Goal: Task Accomplishment & Management: Complete application form

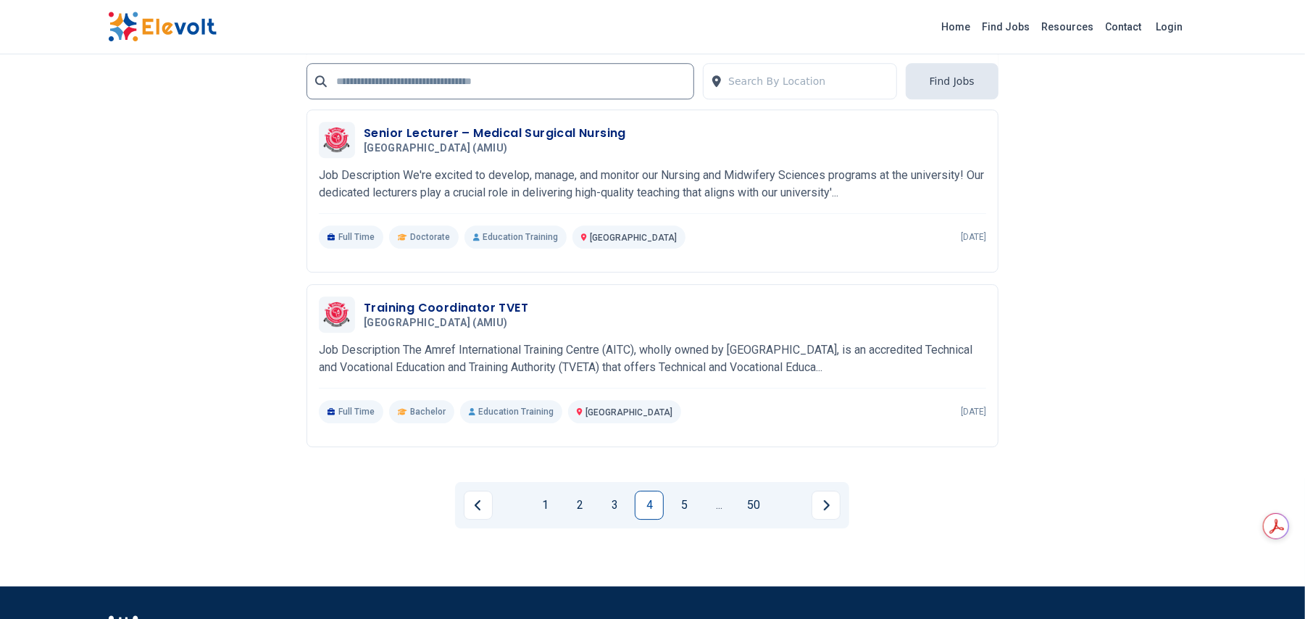
scroll to position [3027, 0]
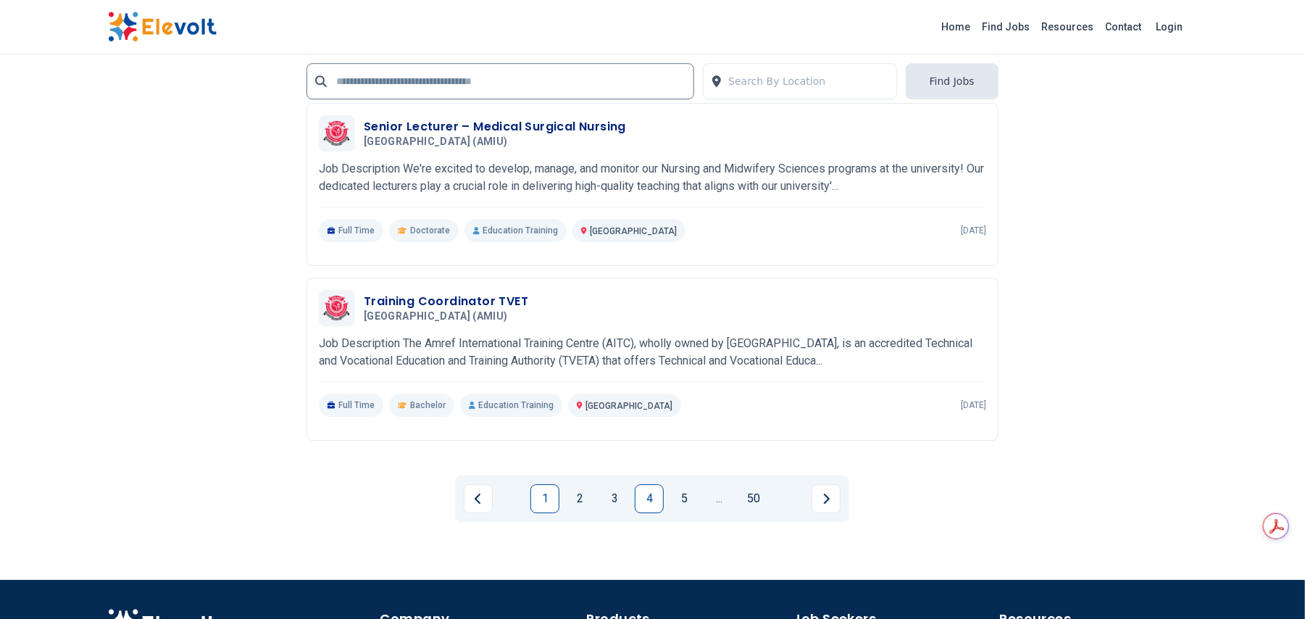
click at [534, 506] on link "1" at bounding box center [544, 498] width 29 height 29
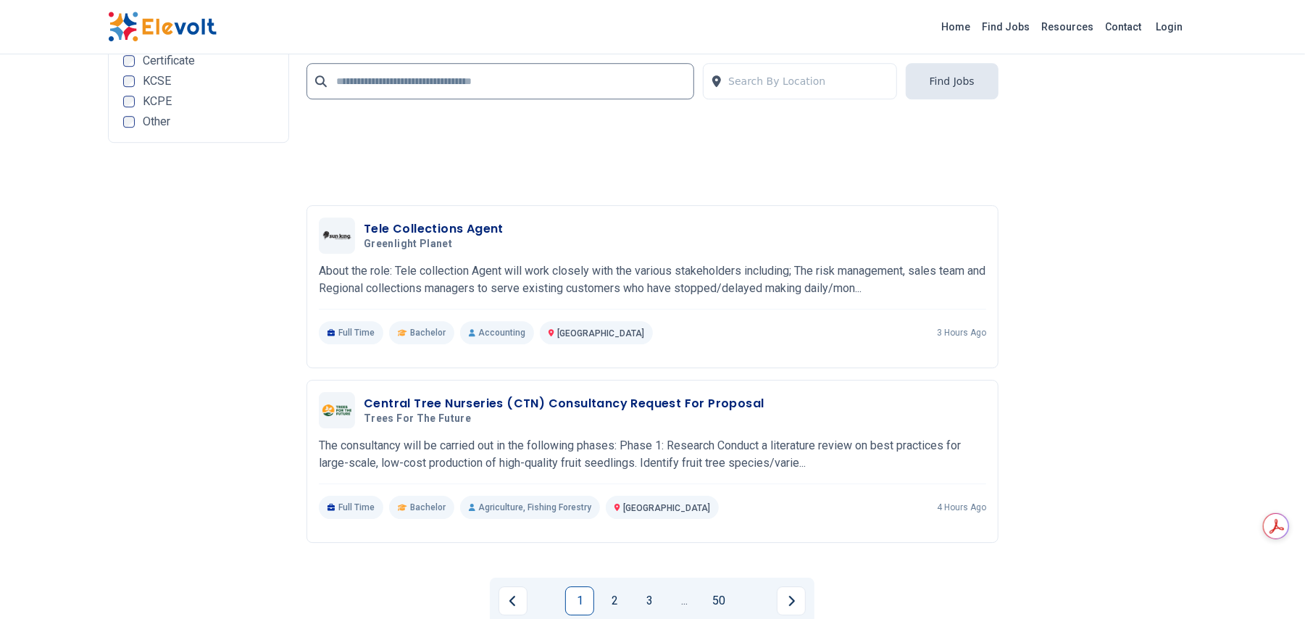
scroll to position [3091, 0]
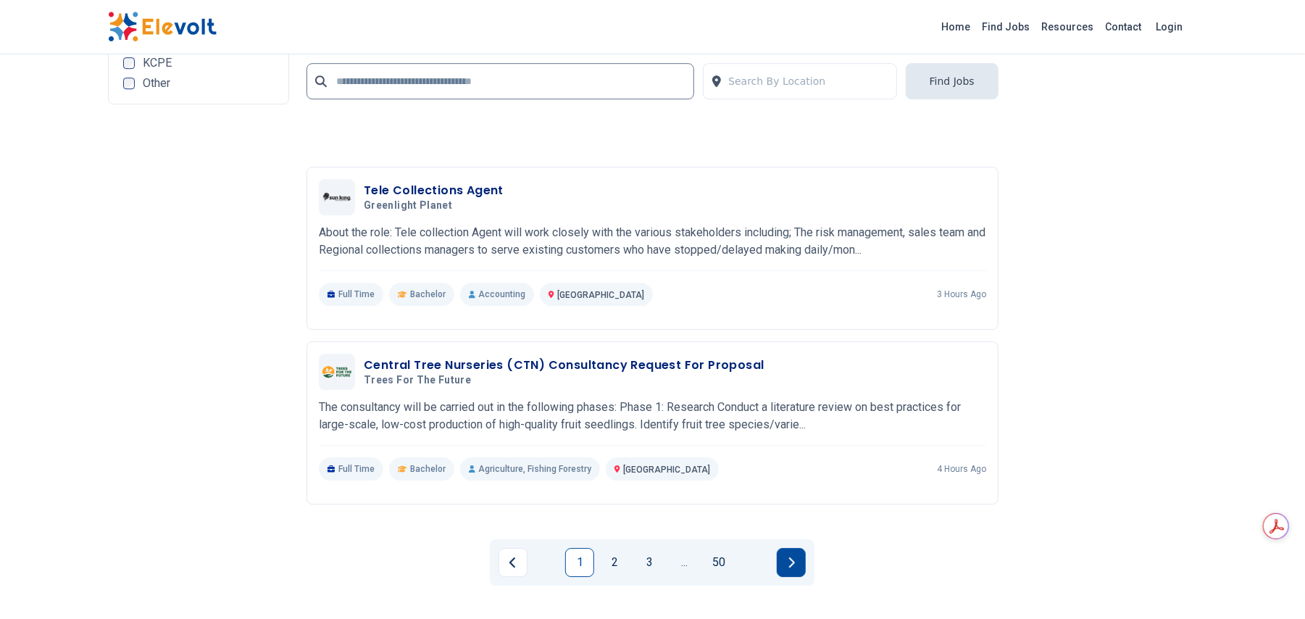
click at [796, 570] on button "Next page" at bounding box center [791, 562] width 29 height 29
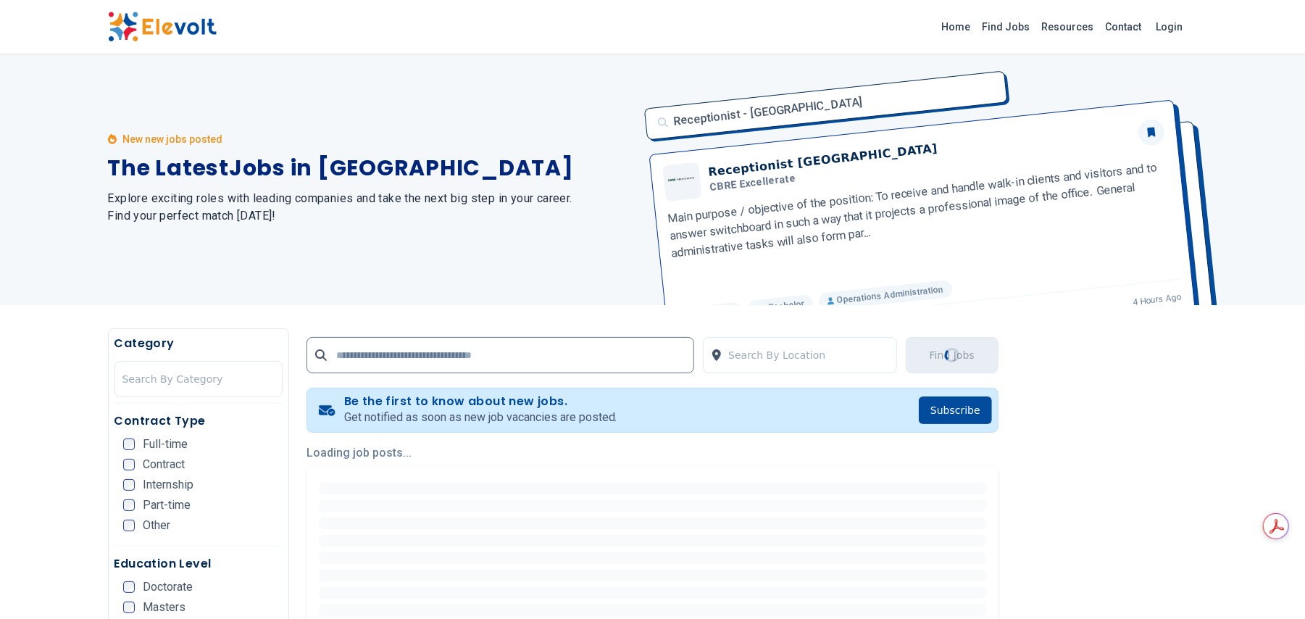
scroll to position [0, 0]
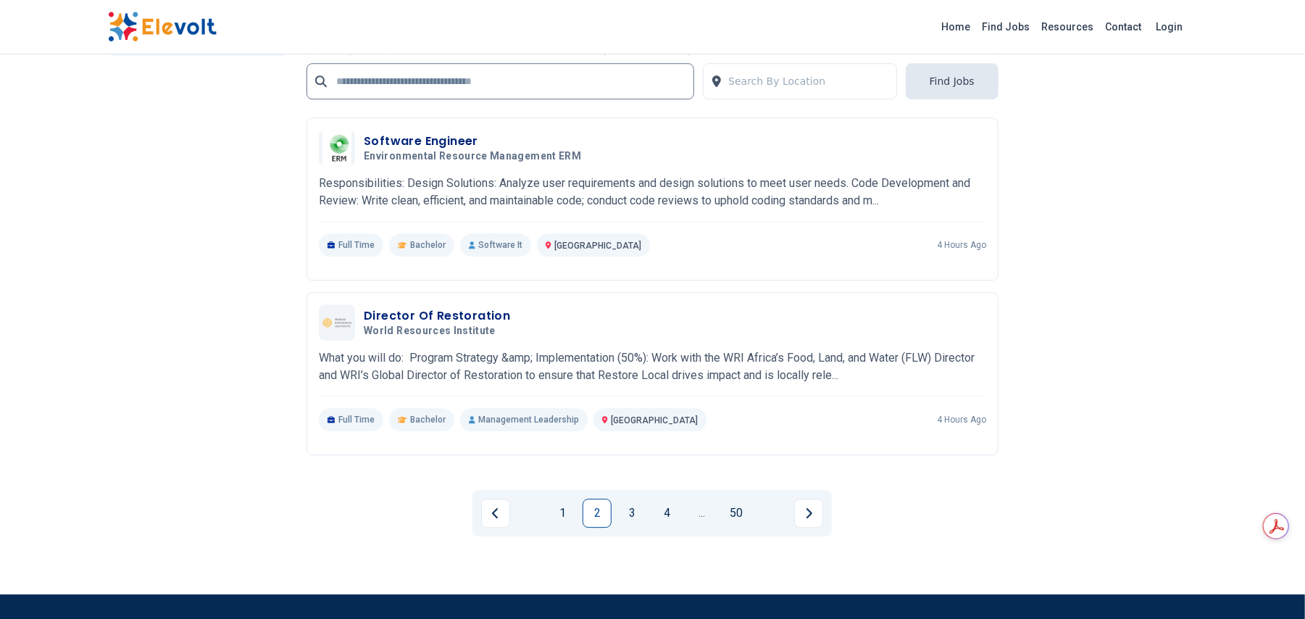
scroll to position [2851, 0]
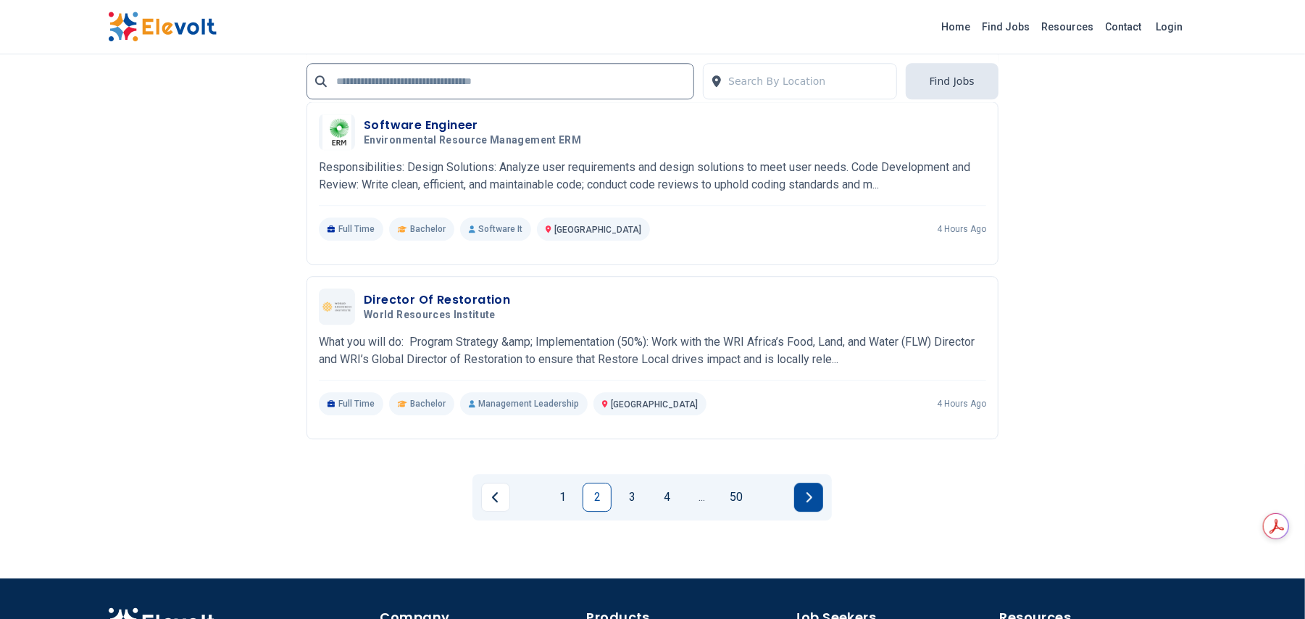
click at [817, 488] on button "Next page" at bounding box center [808, 497] width 29 height 29
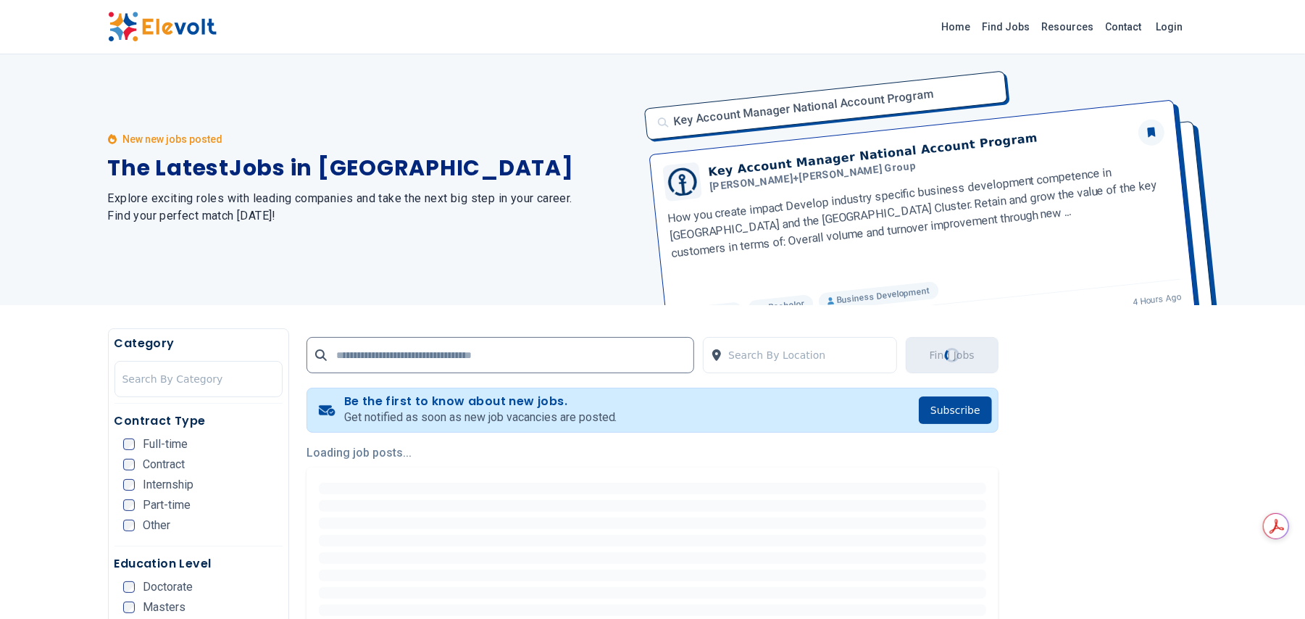
scroll to position [0, 0]
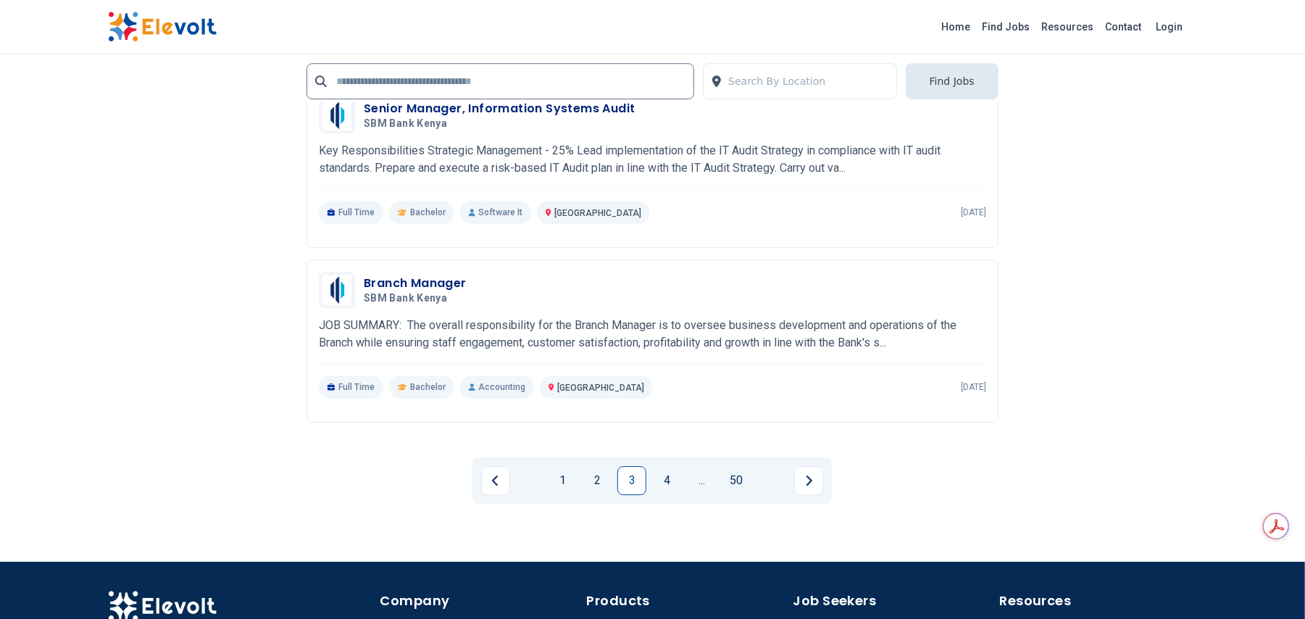
scroll to position [3052, 0]
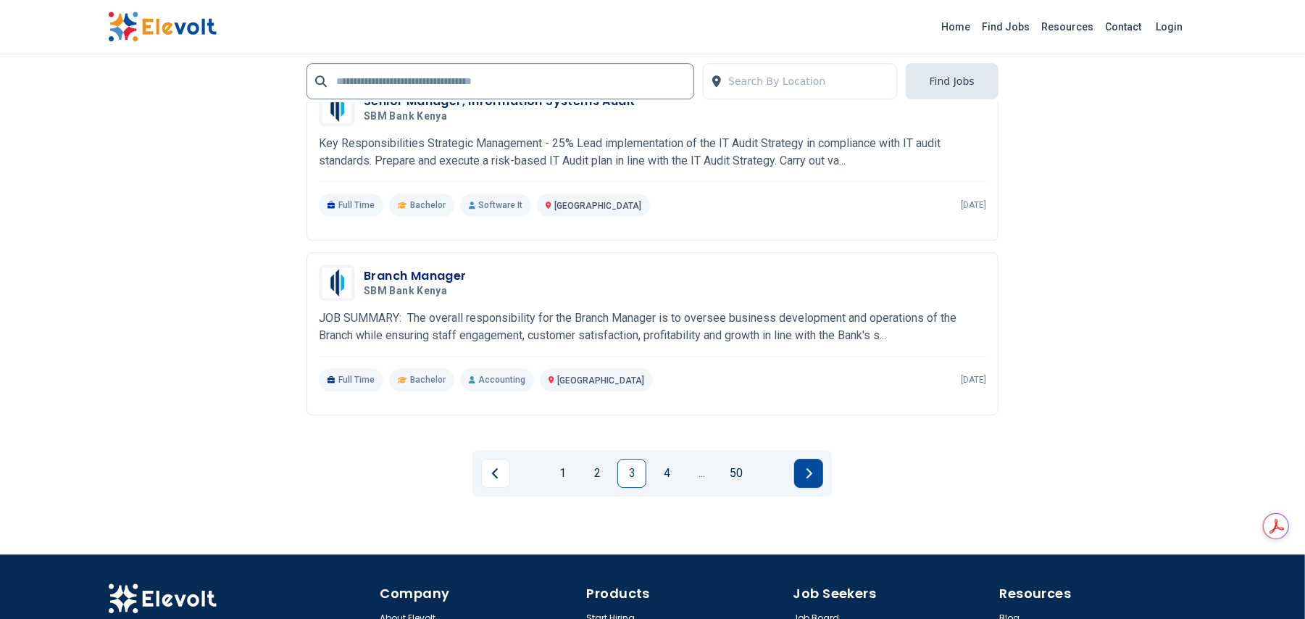
click at [809, 476] on icon "Next page" at bounding box center [808, 473] width 7 height 12
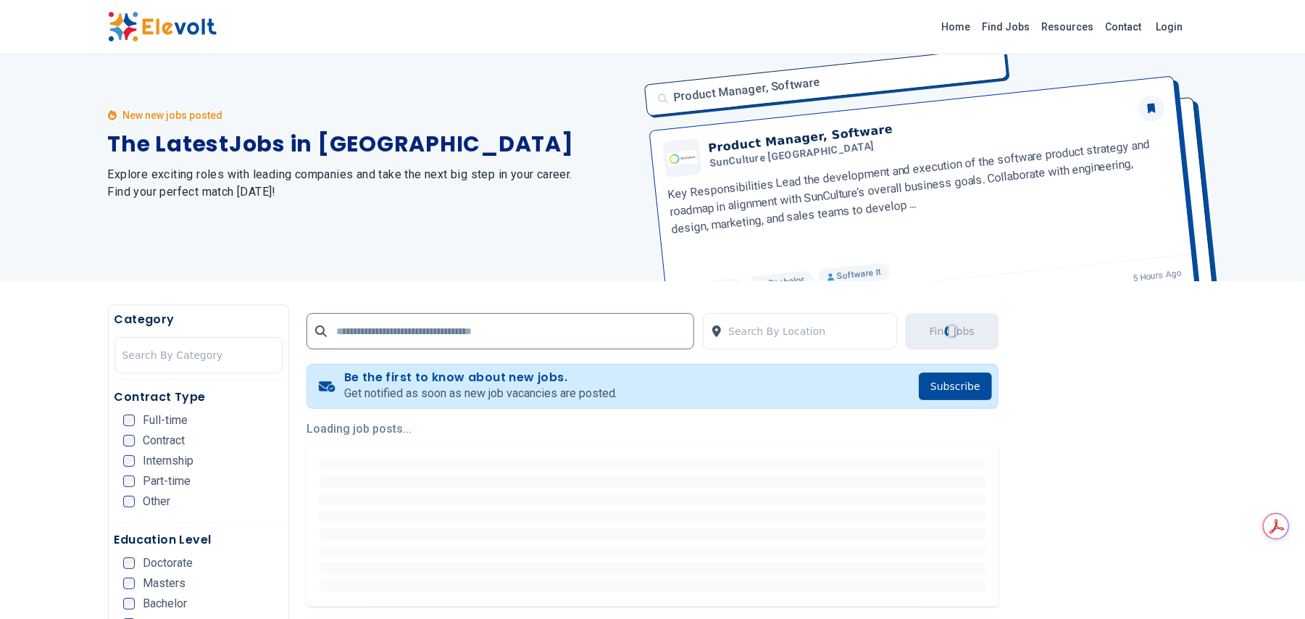
scroll to position [0, 0]
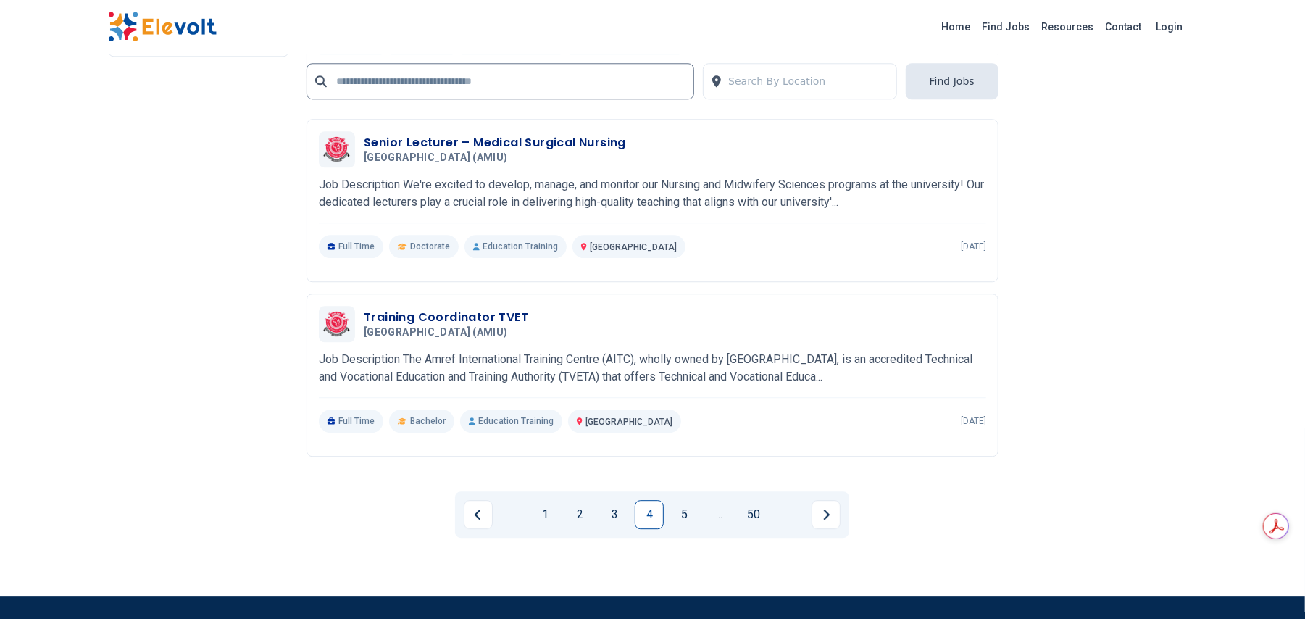
scroll to position [2716, 0]
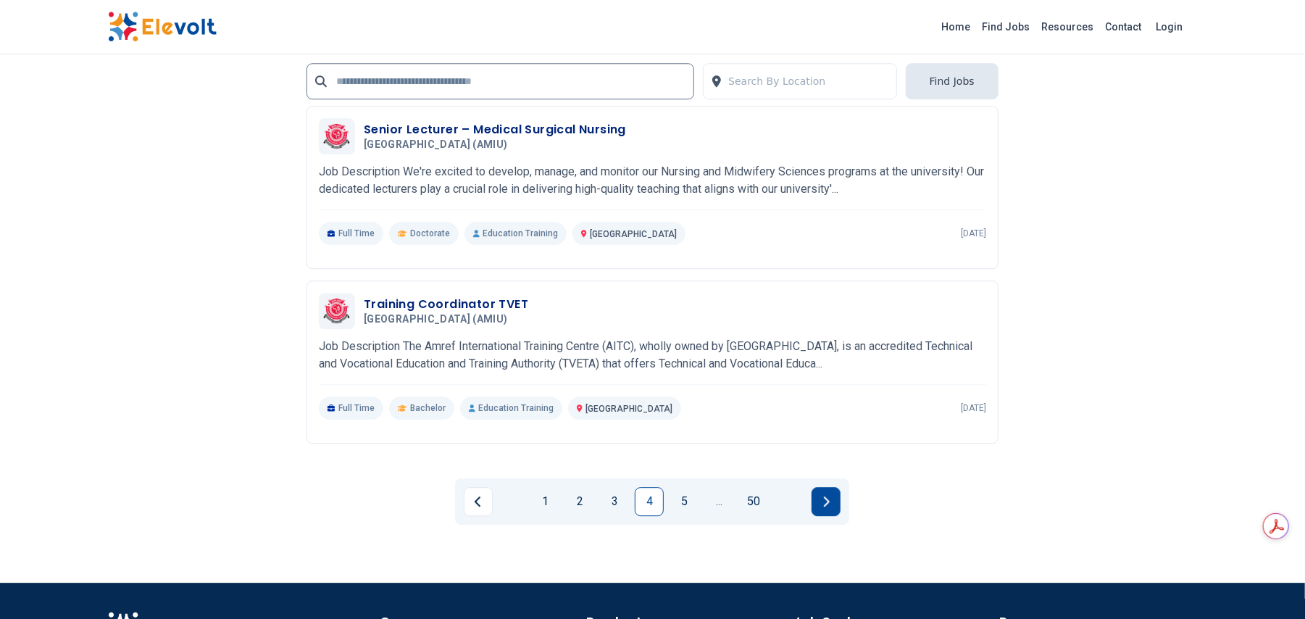
click at [838, 507] on button "Next page" at bounding box center [826, 501] width 29 height 29
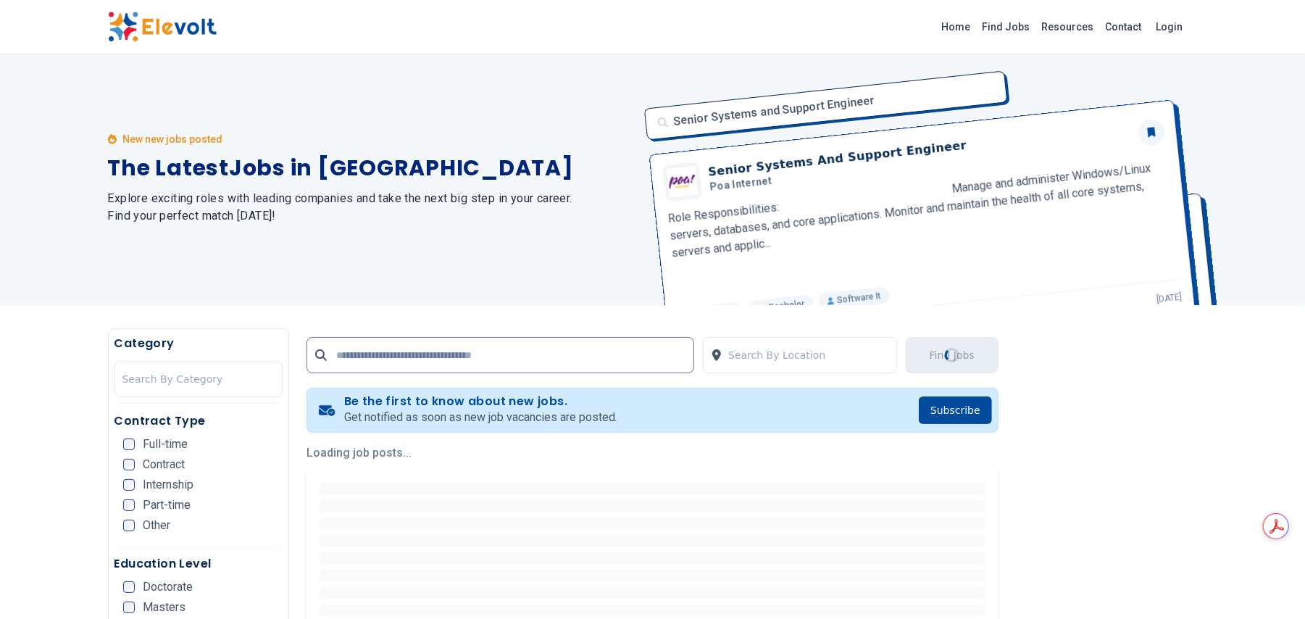
scroll to position [0, 0]
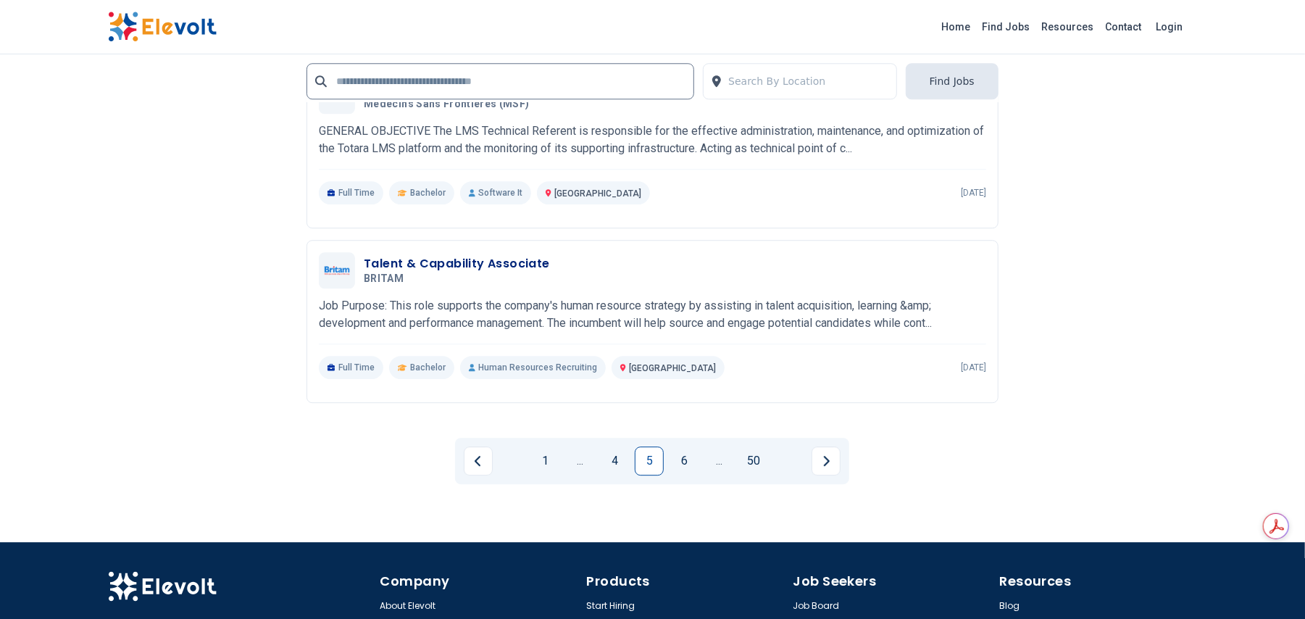
scroll to position [2795, 0]
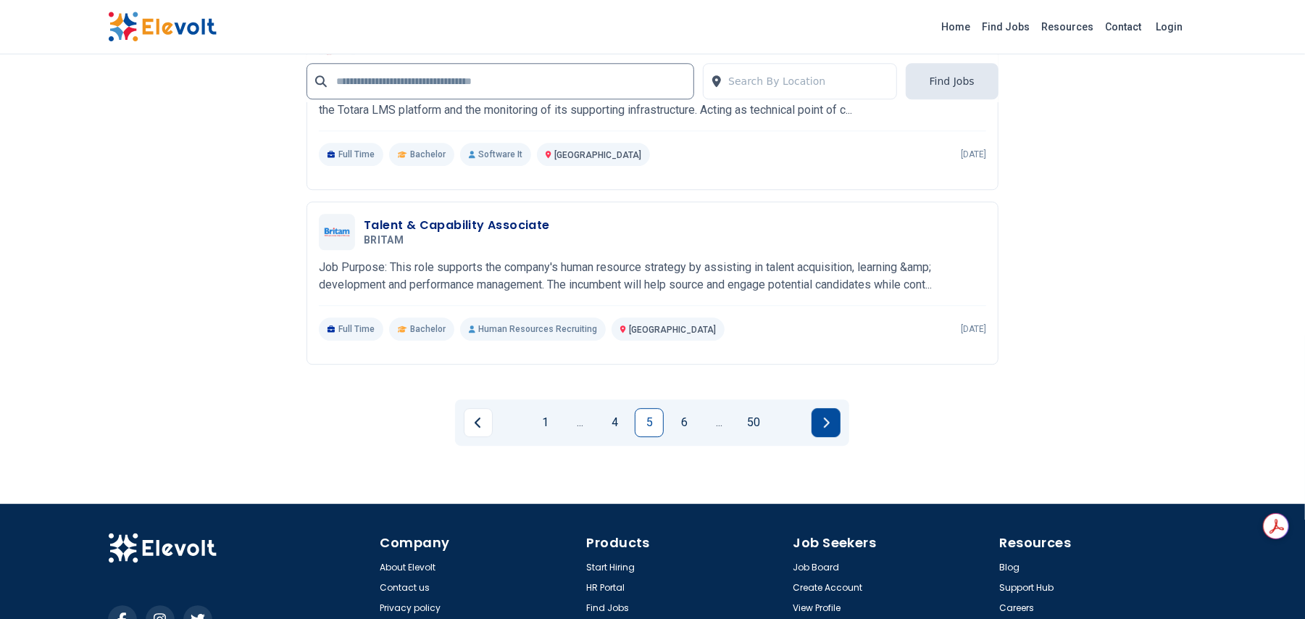
click at [827, 427] on icon "Next page" at bounding box center [825, 423] width 7 height 12
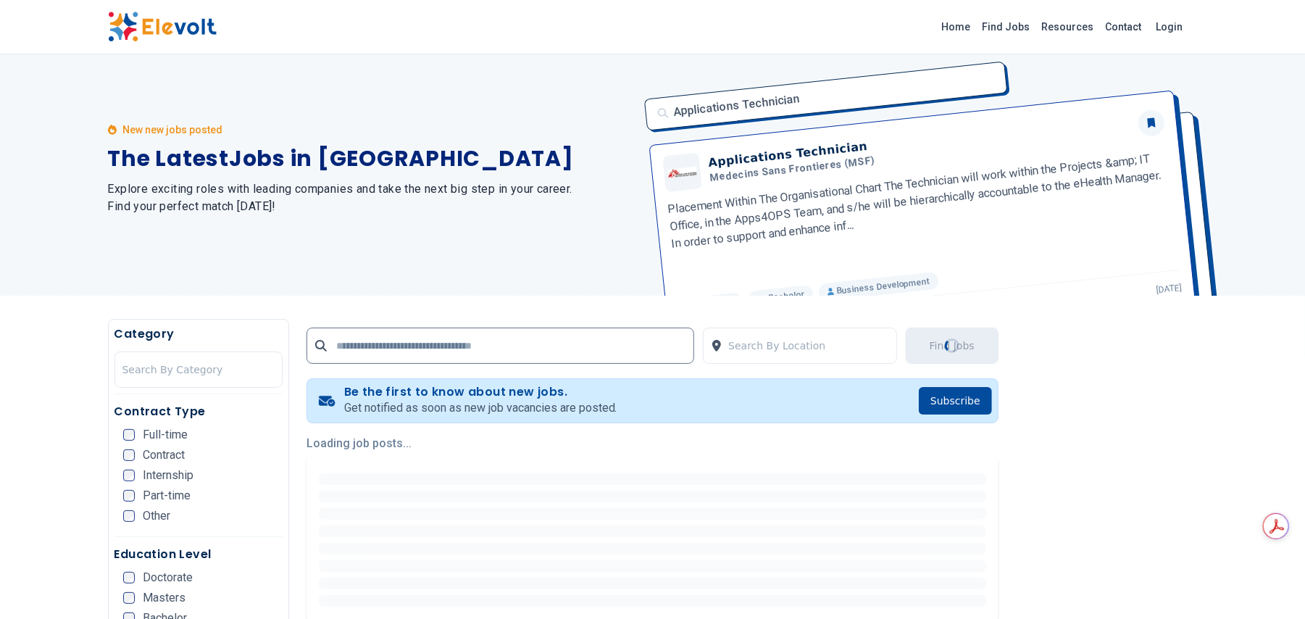
scroll to position [0, 0]
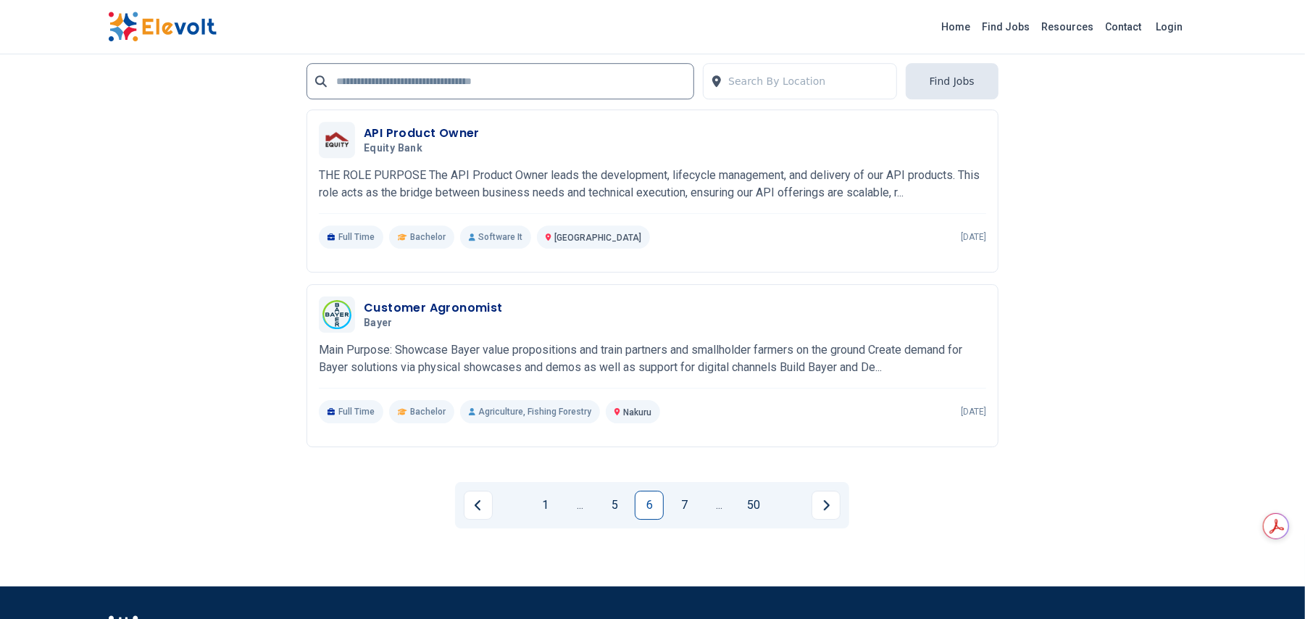
scroll to position [3156, 0]
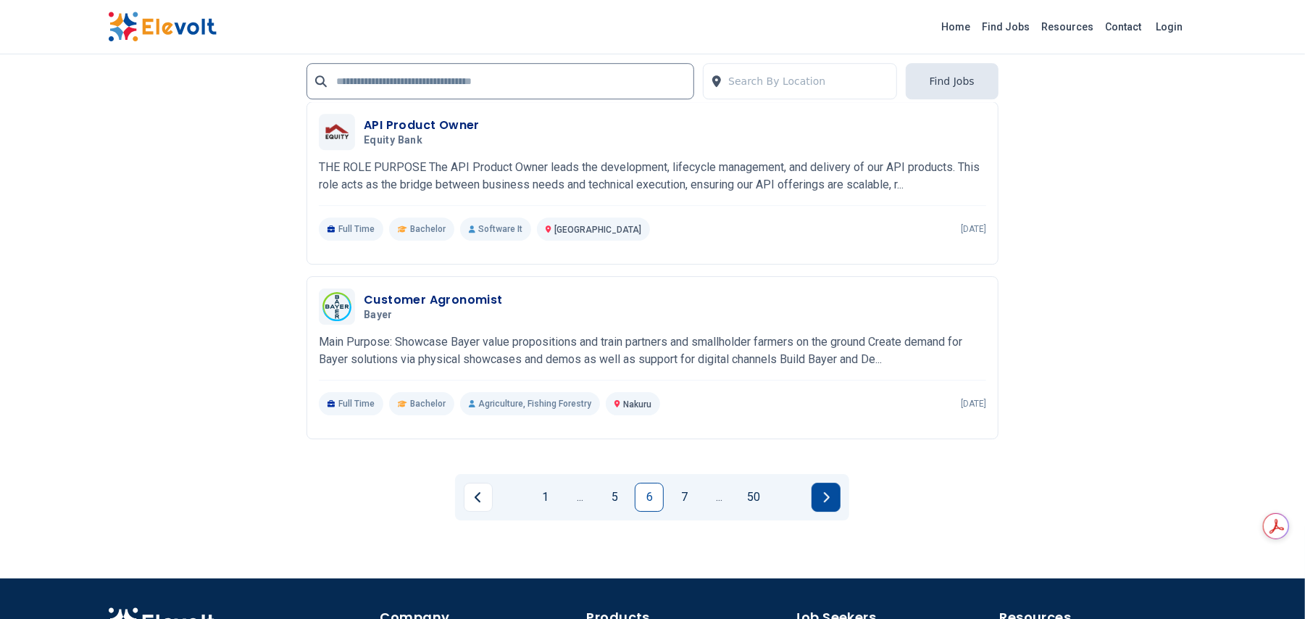
click at [829, 496] on icon "Next page" at bounding box center [825, 497] width 7 height 12
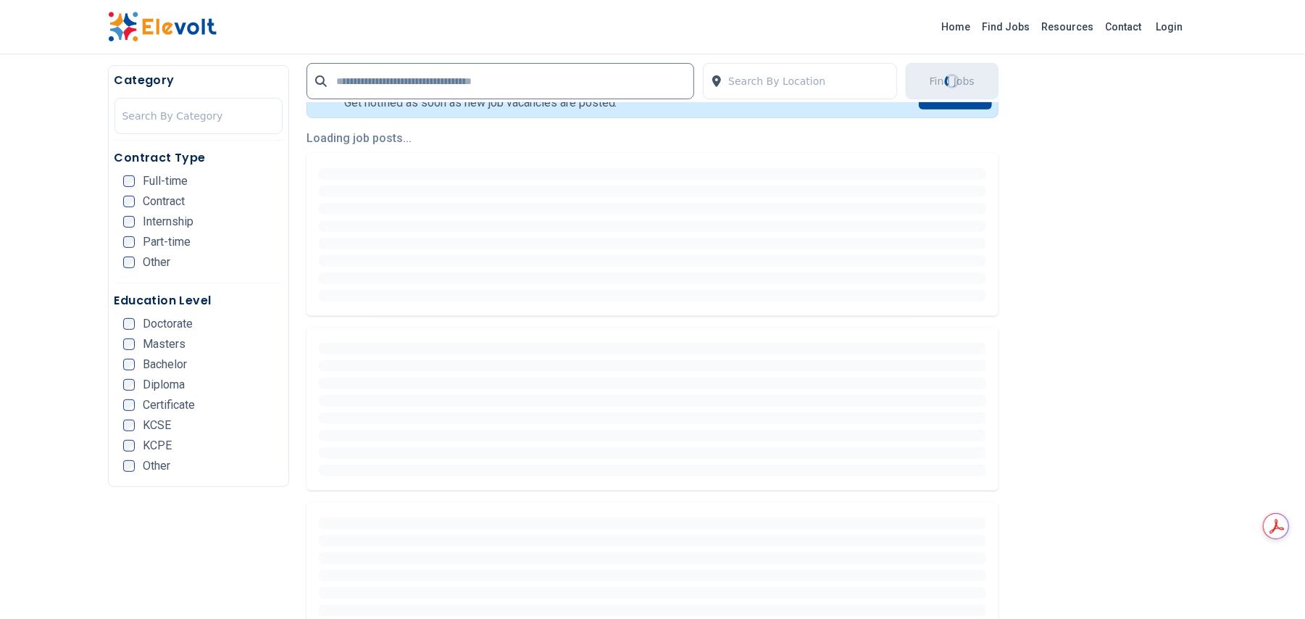
scroll to position [0, 0]
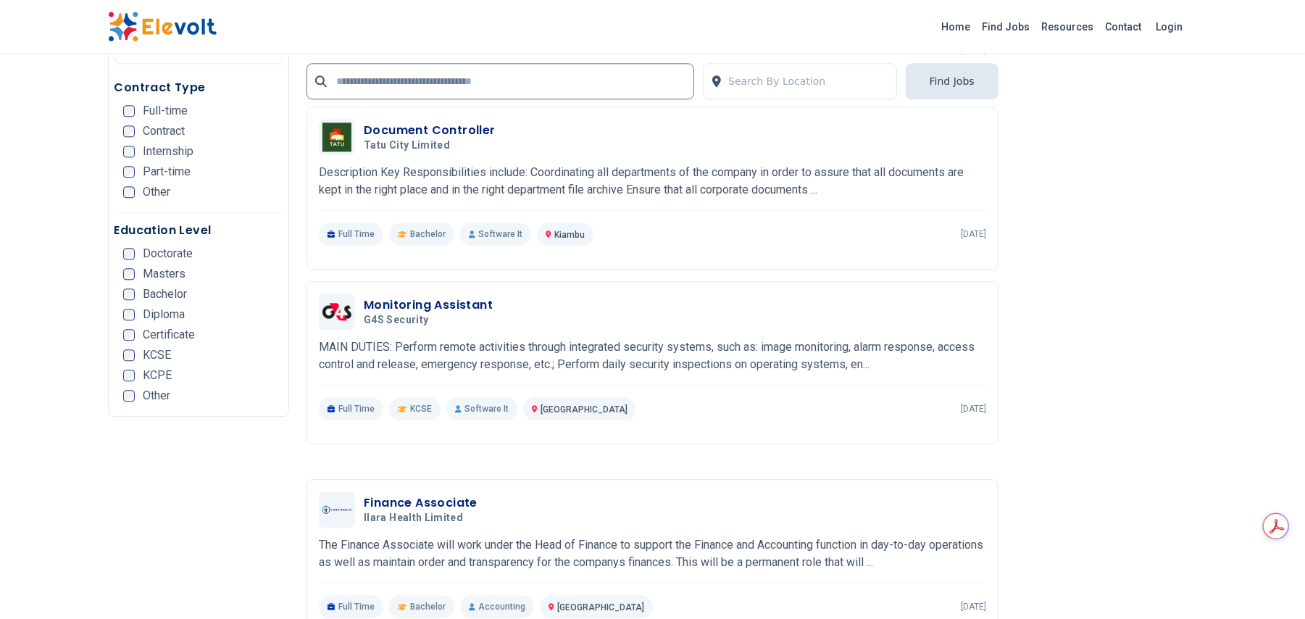
scroll to position [2575, 0]
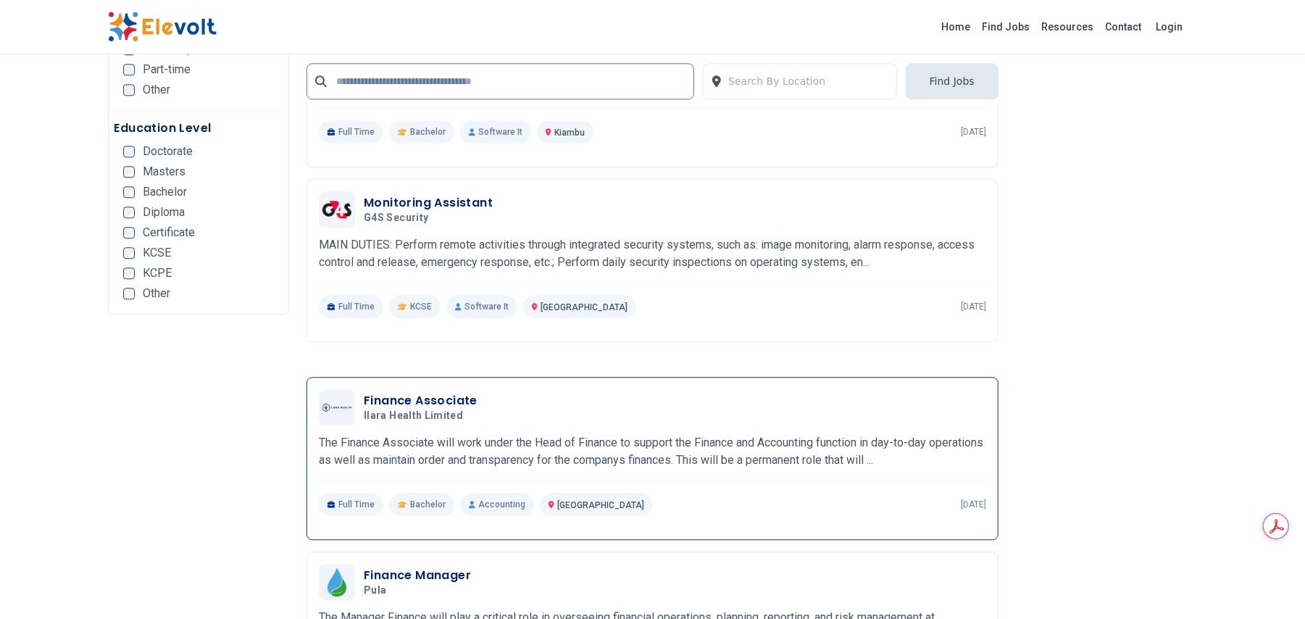
click at [448, 397] on h3 "Finance Associate" at bounding box center [421, 400] width 114 height 17
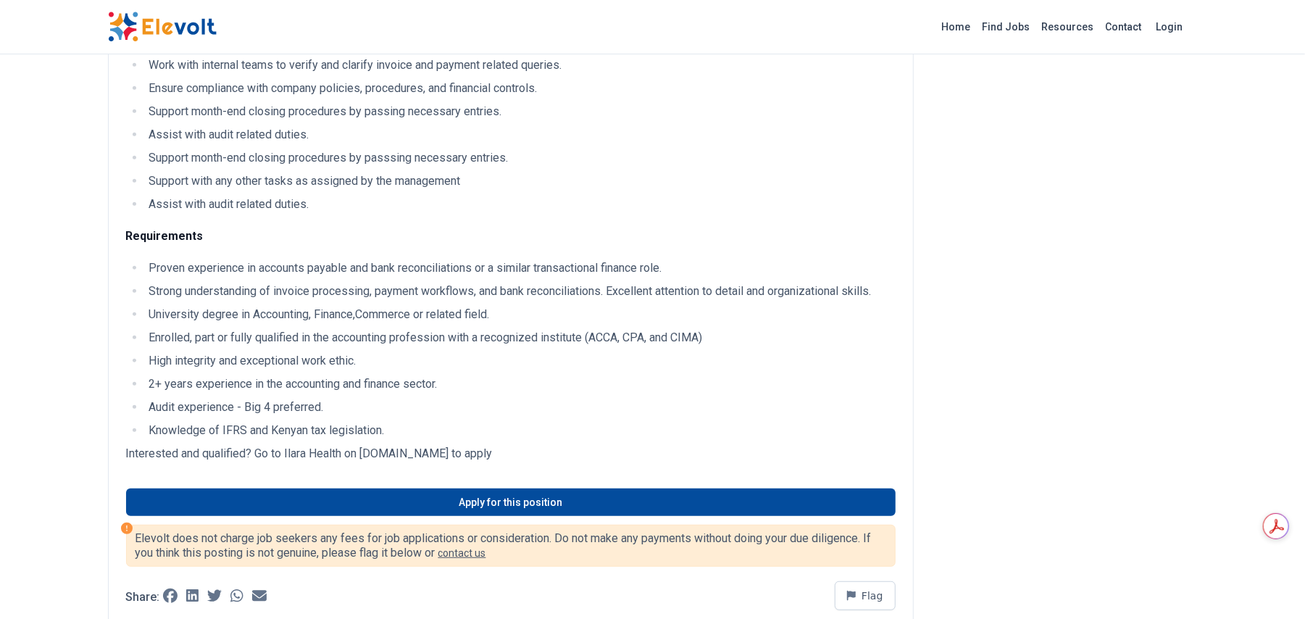
scroll to position [464, 0]
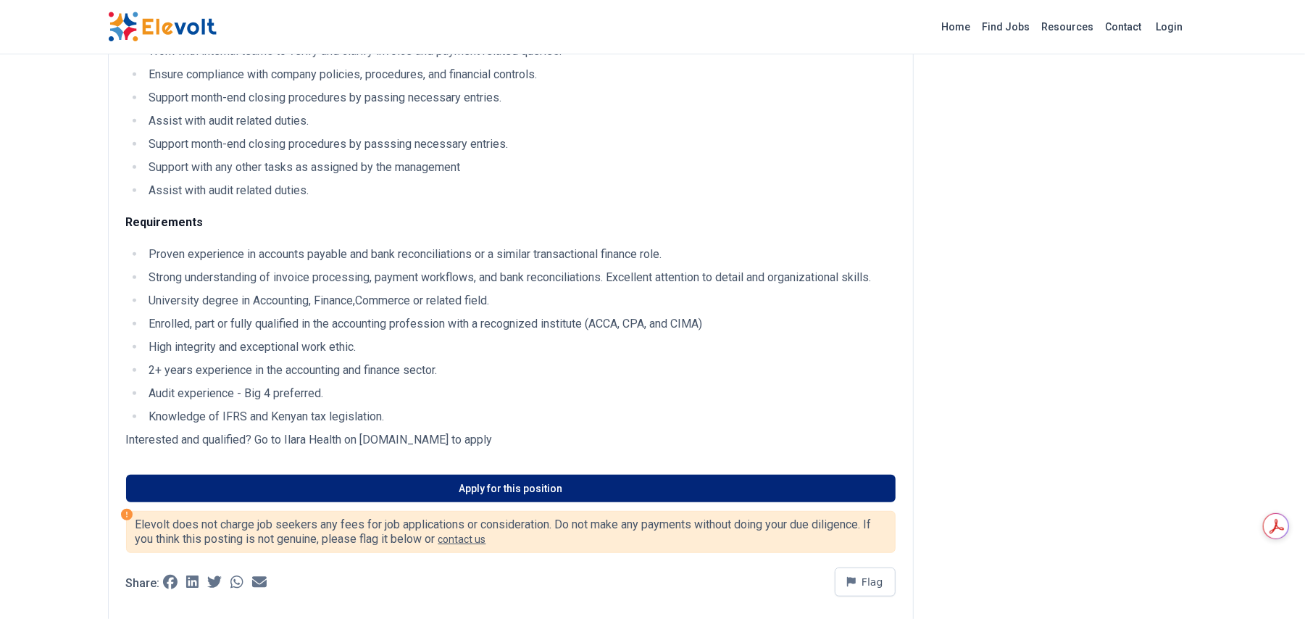
click at [507, 493] on link "Apply for this position" at bounding box center [511, 489] width 770 height 28
